Goal: Task Accomplishment & Management: Use online tool/utility

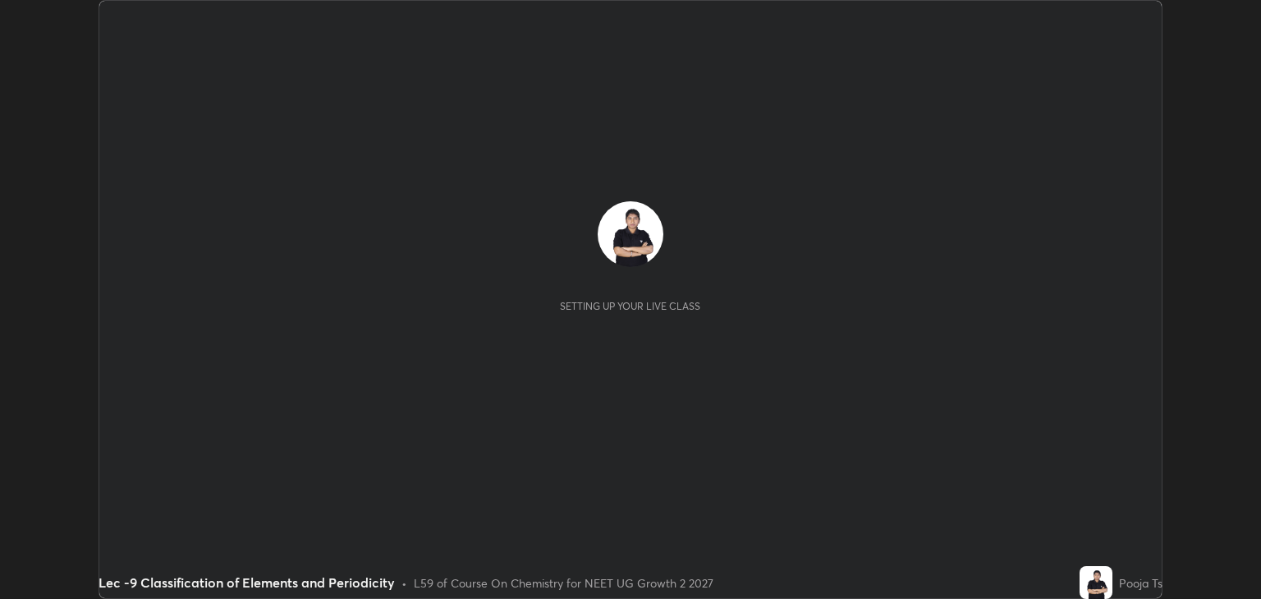
scroll to position [599, 1260]
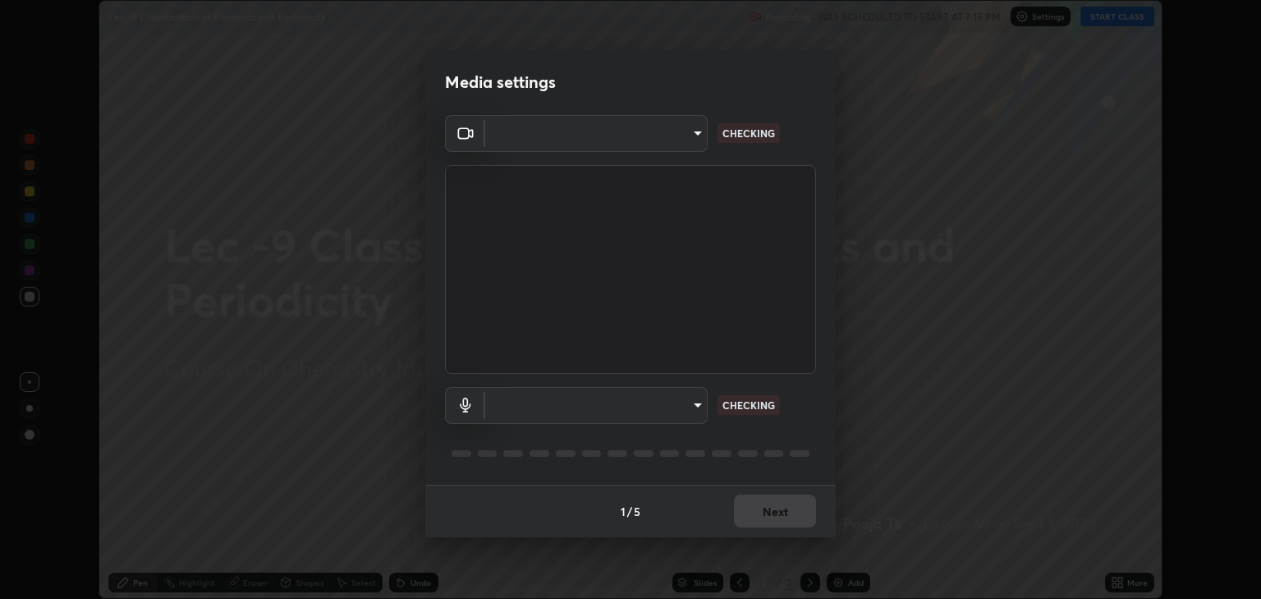
type input "6889e5757fad77820649456bc3a7e4ae290f4e048e3f3cb88d02d5782dedffd8"
type input "default"
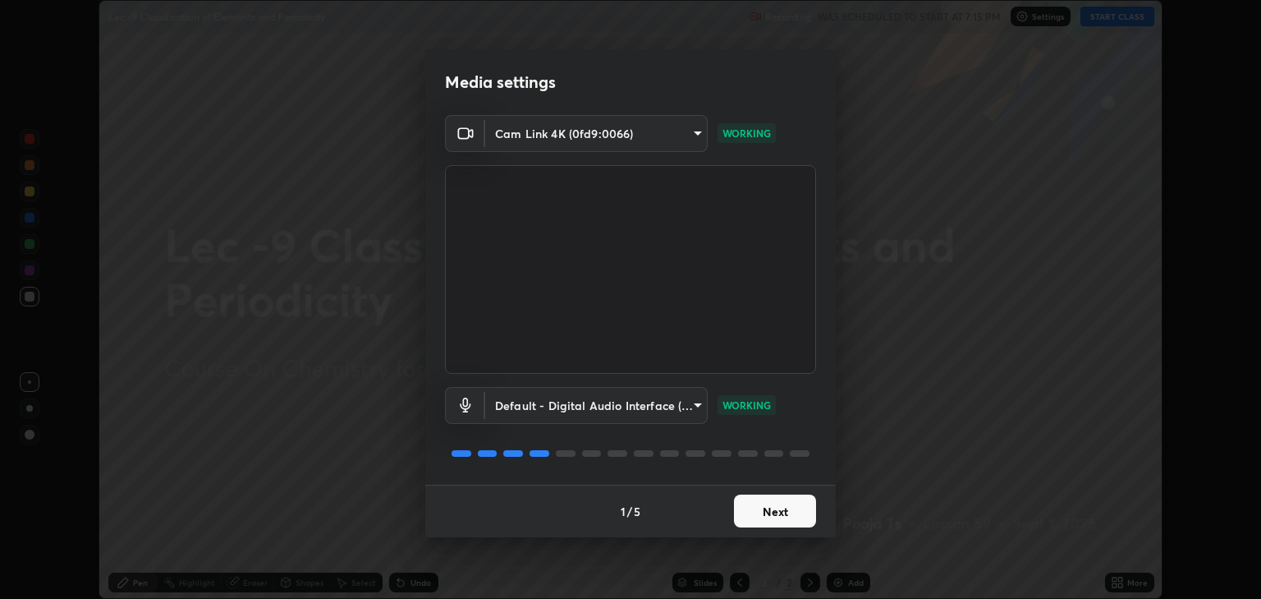
click at [808, 509] on button "Next" at bounding box center [775, 510] width 82 height 33
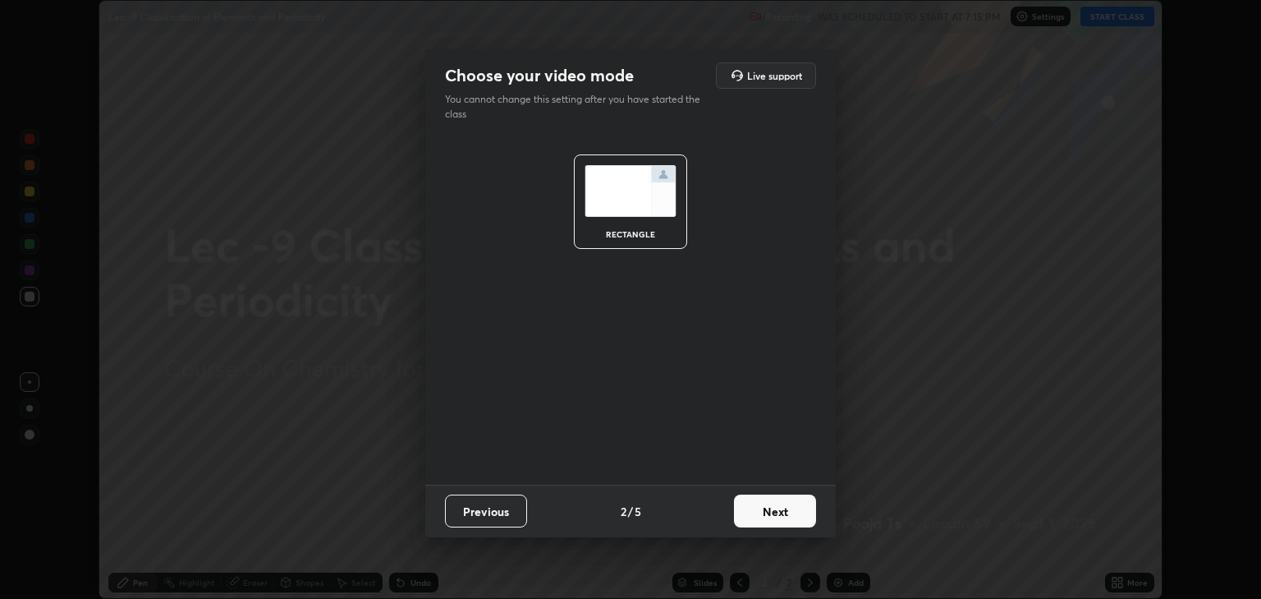
click at [796, 507] on button "Next" at bounding box center [775, 510] width 82 height 33
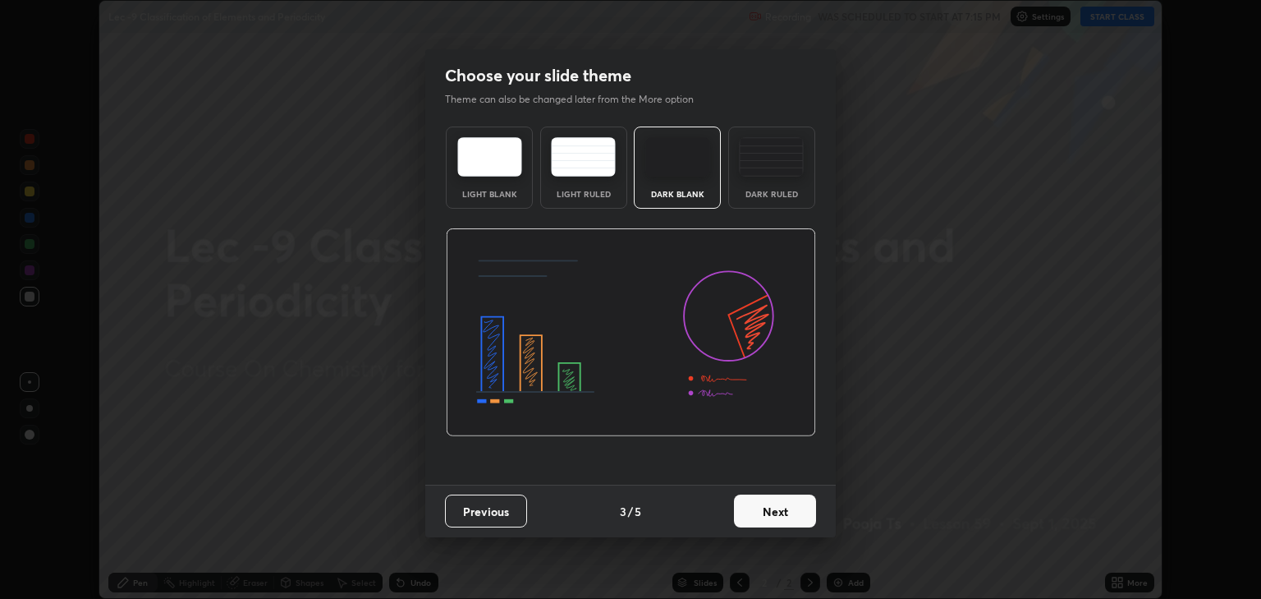
click at [789, 514] on button "Next" at bounding box center [775, 510] width 82 height 33
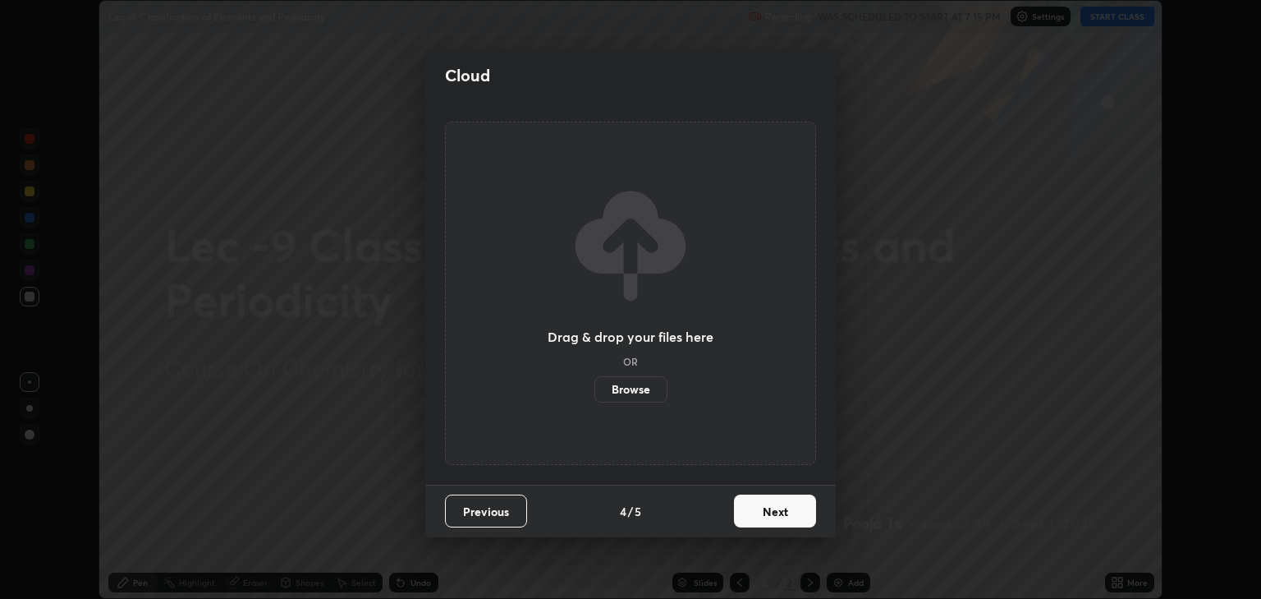
click at [793, 509] on button "Next" at bounding box center [775, 510] width 82 height 33
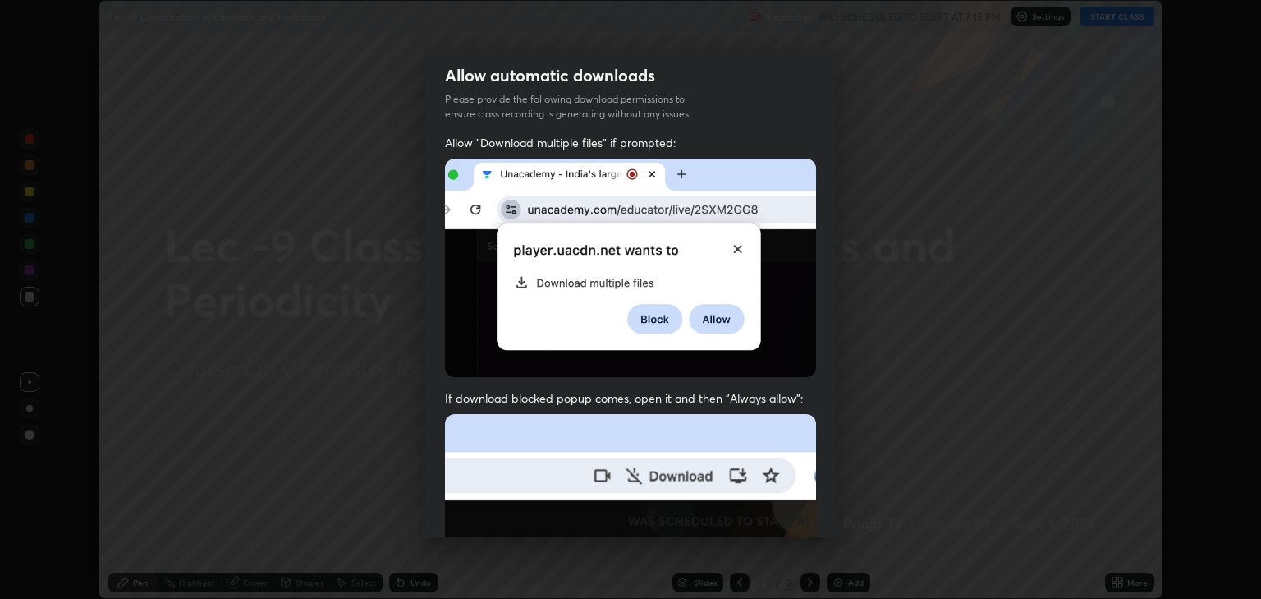
click at [793, 507] on img at bounding box center [630, 593] width 371 height 359
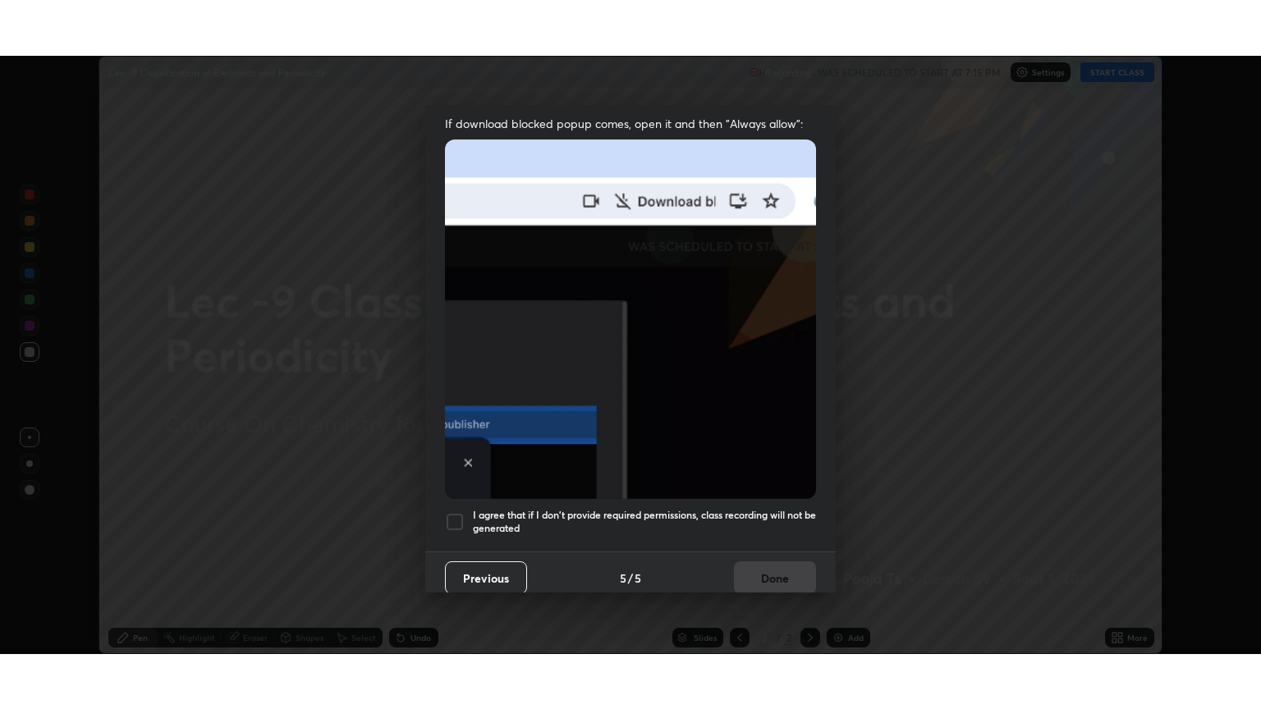
scroll to position [333, 0]
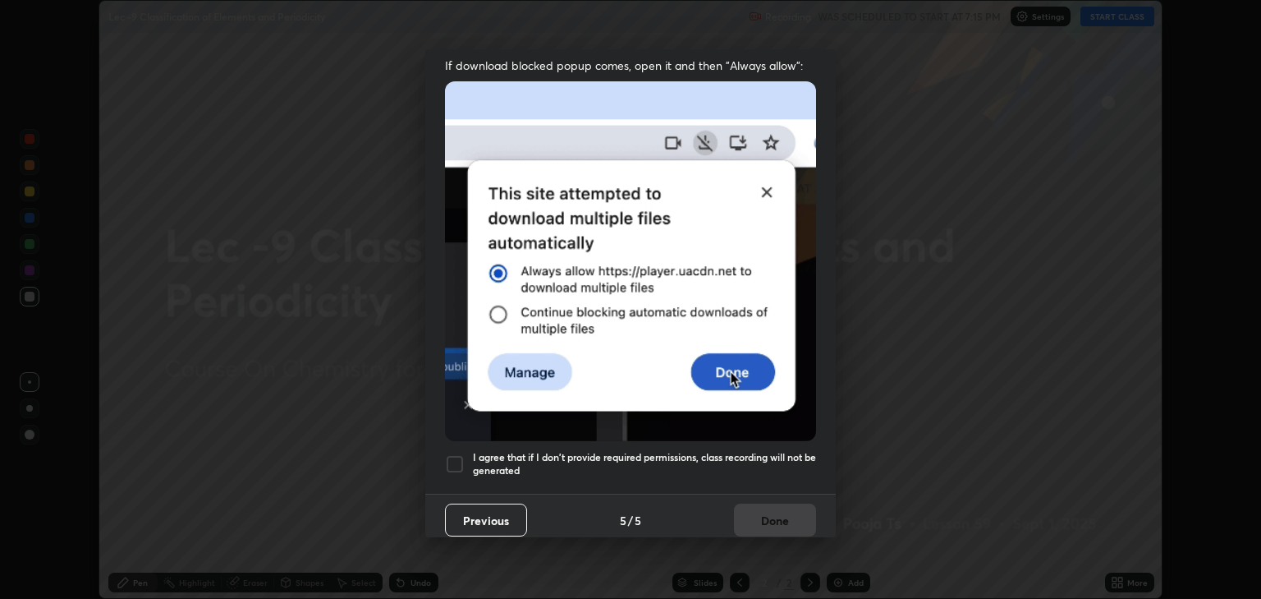
click at [453, 454] on div at bounding box center [455, 464] width 20 height 20
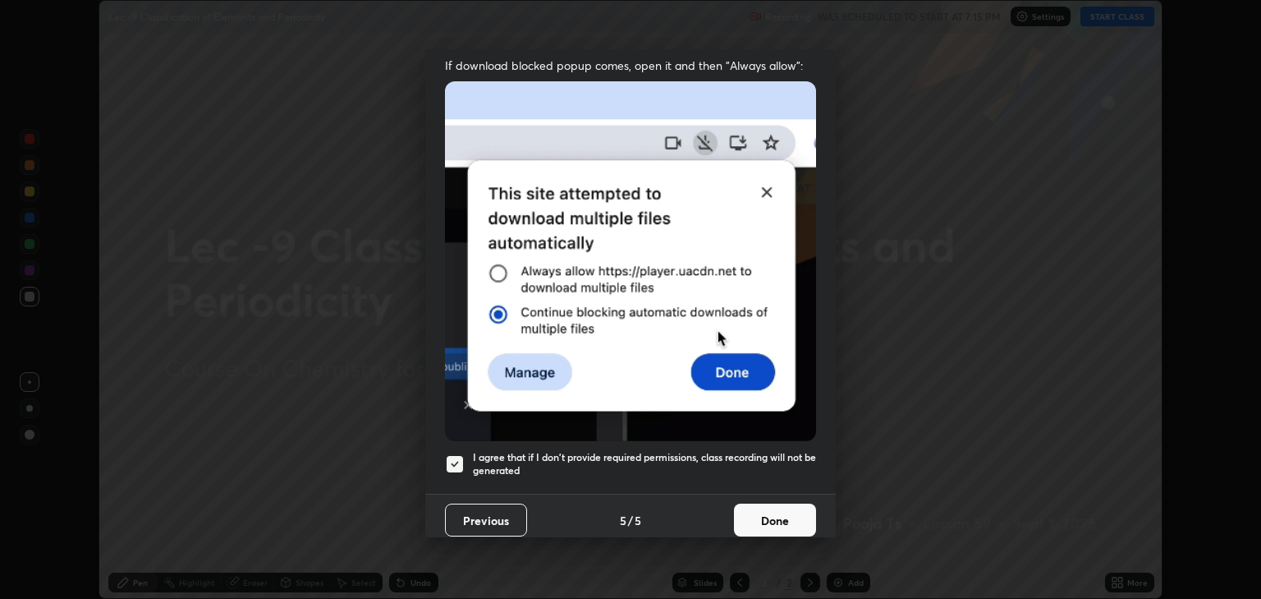
click at [775, 503] on button "Done" at bounding box center [775, 519] width 82 height 33
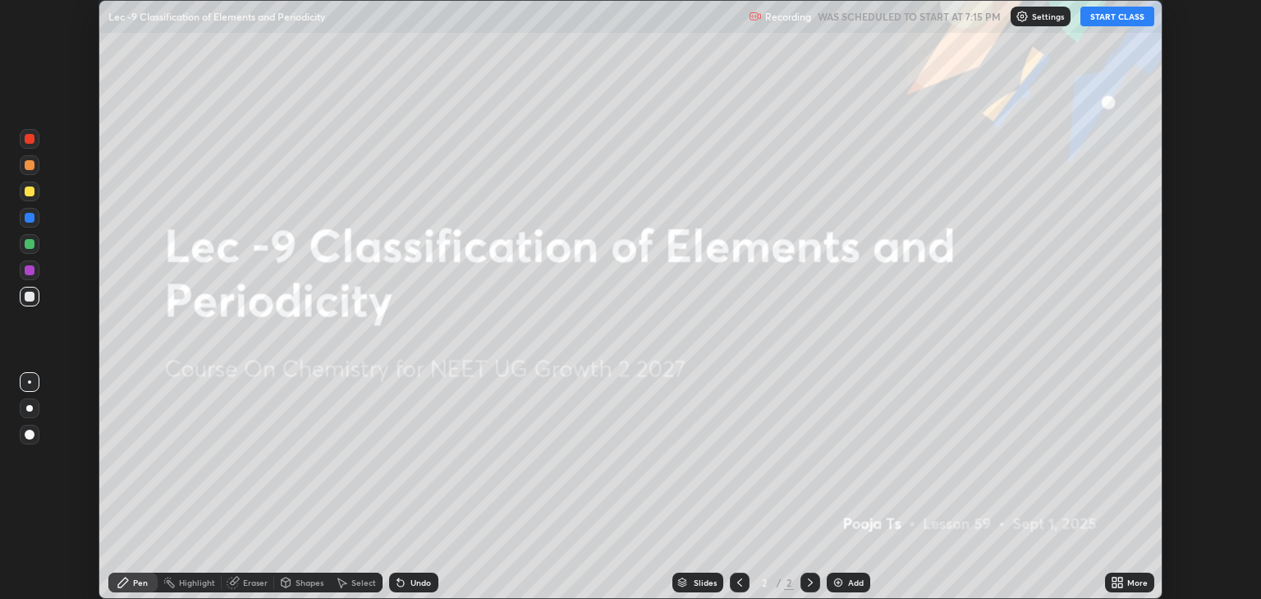
click at [1111, 25] on button "START CLASS" at bounding box center [1117, 17] width 74 height 20
click at [1120, 580] on icon at bounding box center [1120, 579] width 4 height 4
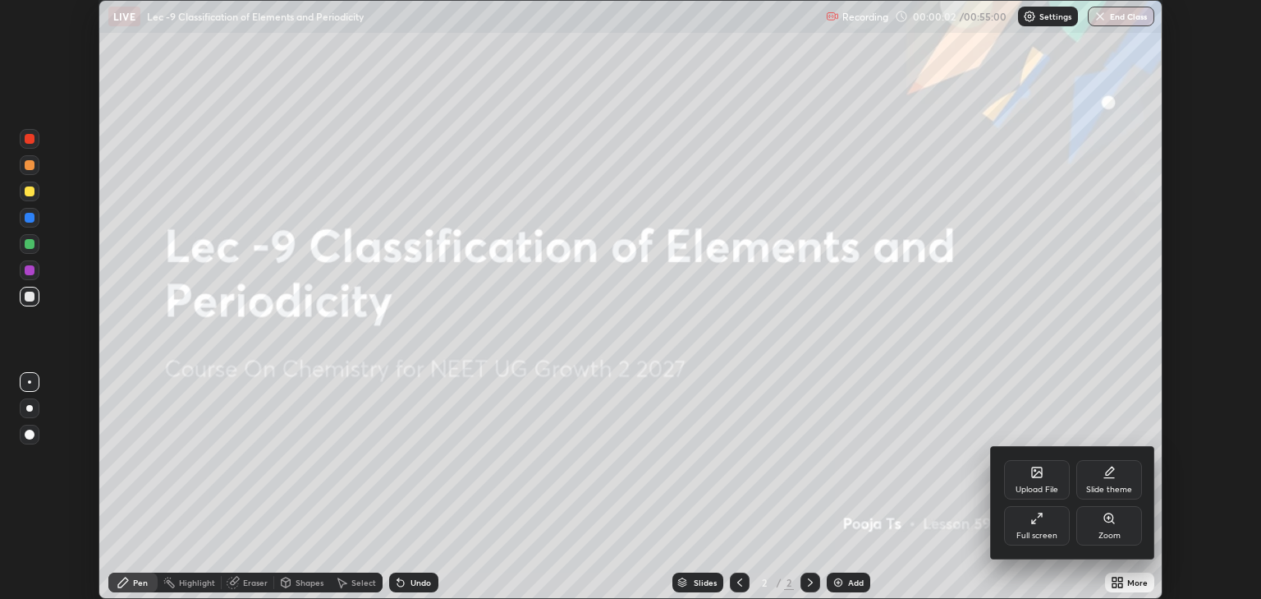
click at [1065, 530] on div "Full screen" at bounding box center [1037, 525] width 66 height 39
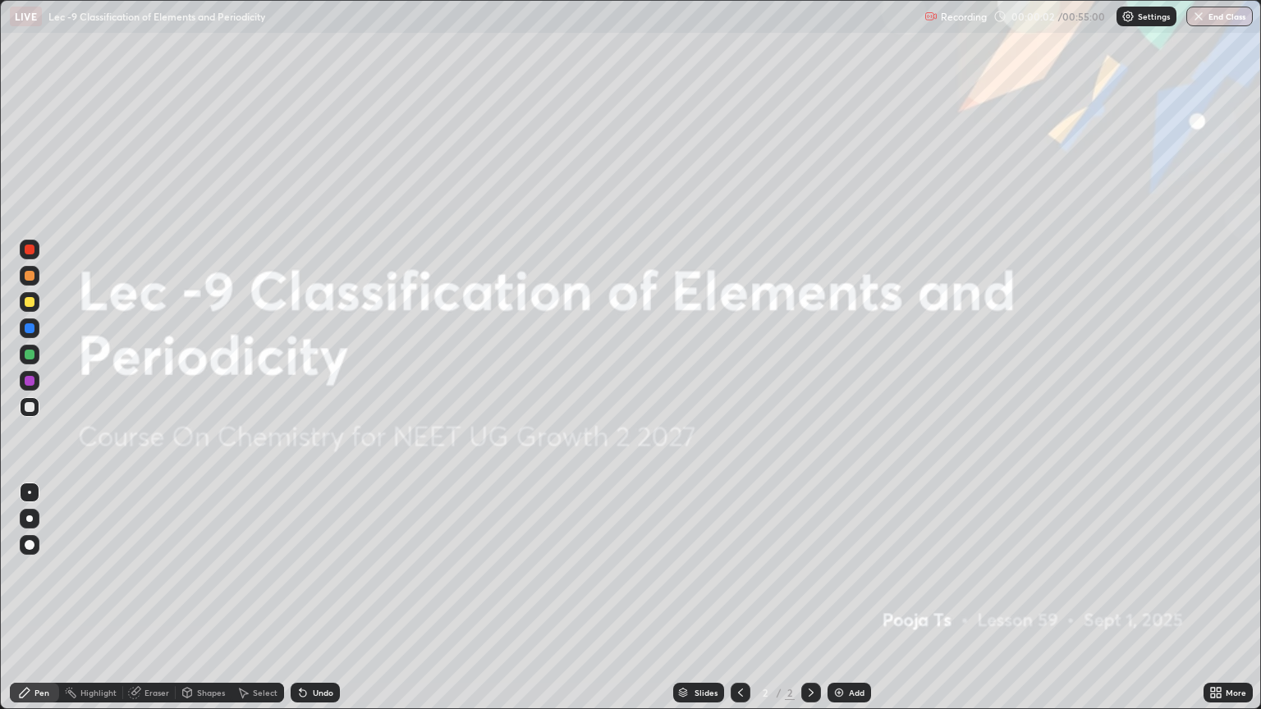
scroll to position [709, 1261]
click at [859, 598] on div "Add" at bounding box center [857, 693] width 16 height 8
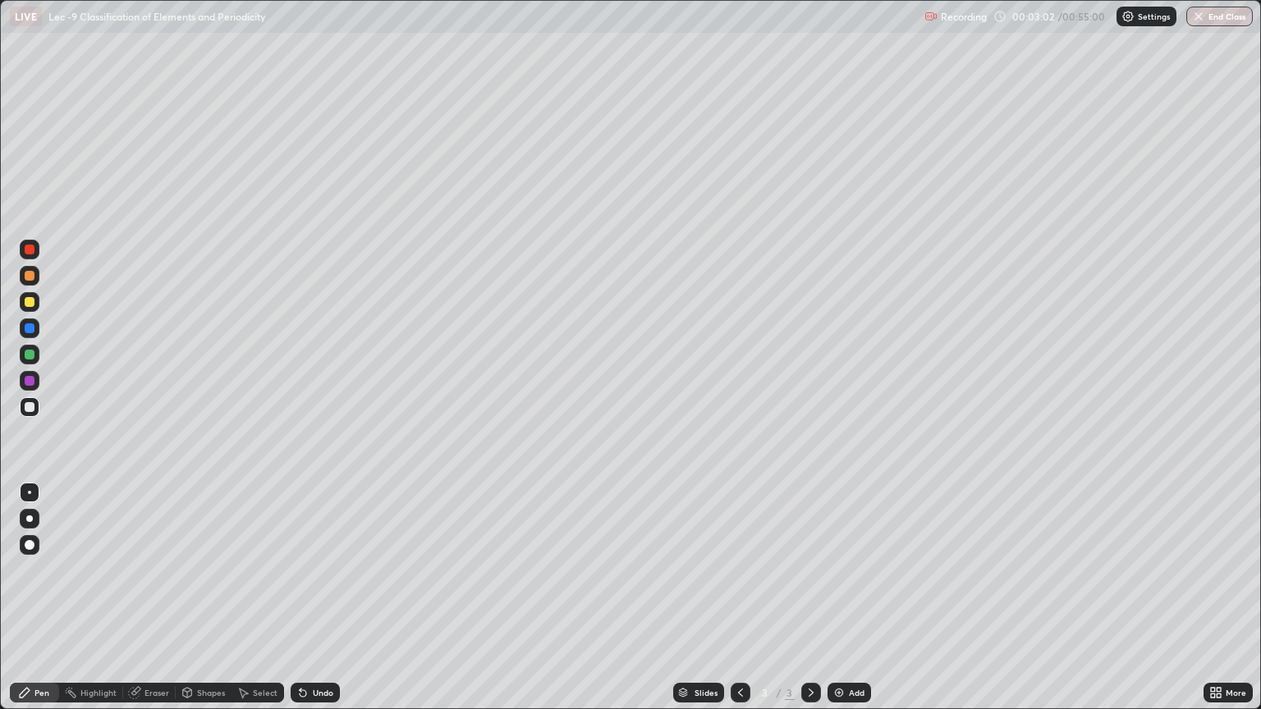
click at [845, 598] on div "Add" at bounding box center [850, 693] width 44 height 20
